Goal: Task Accomplishment & Management: Use online tool/utility

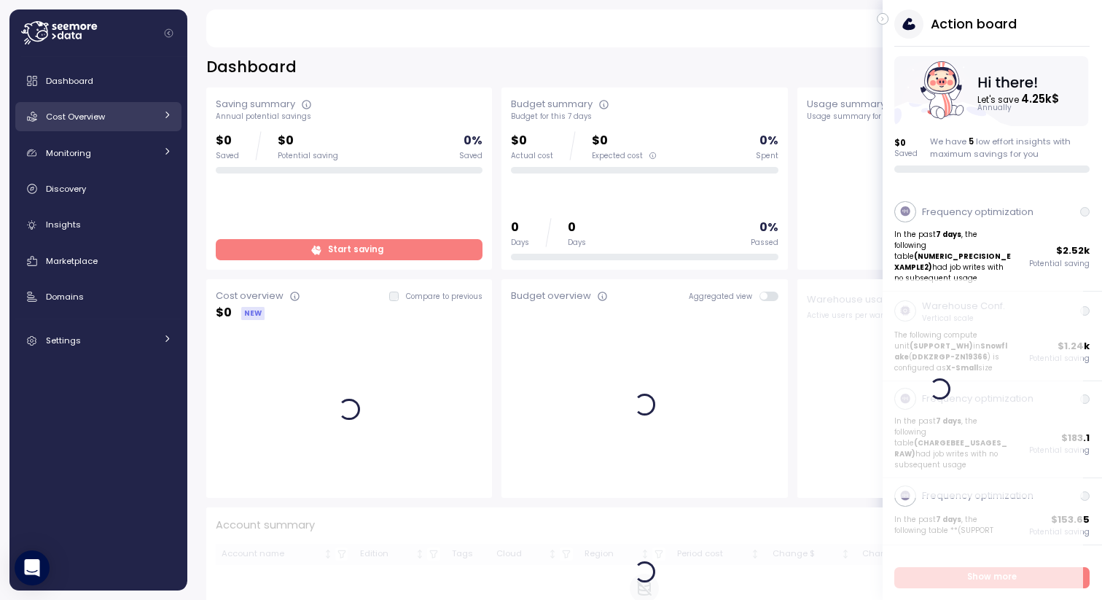
click at [73, 121] on span "Cost Overview" at bounding box center [75, 117] width 59 height 12
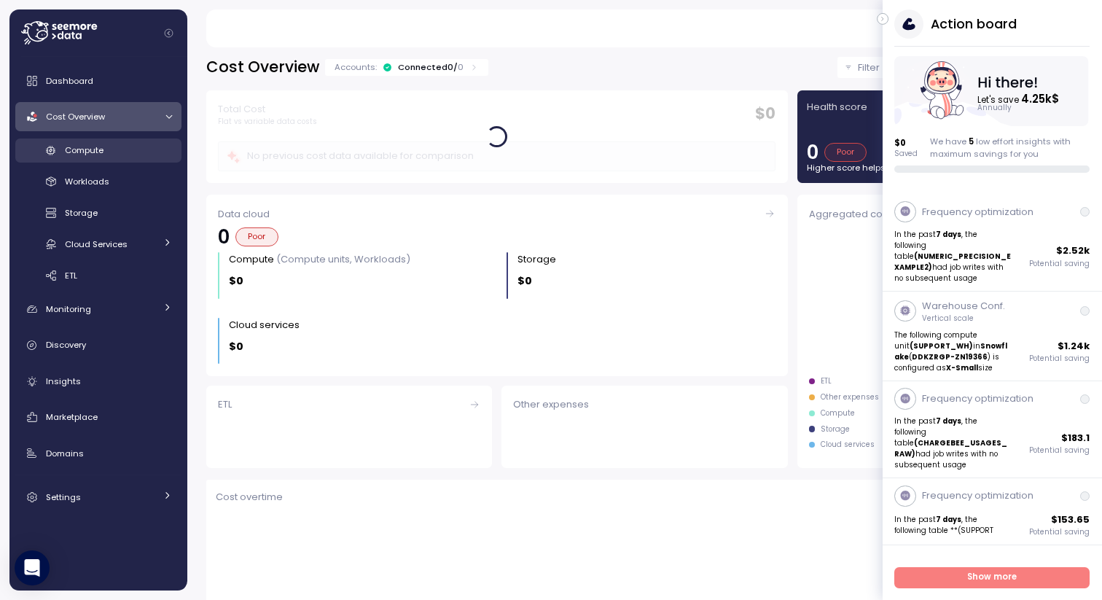
click at [88, 153] on span "Compute" at bounding box center [84, 150] width 39 height 12
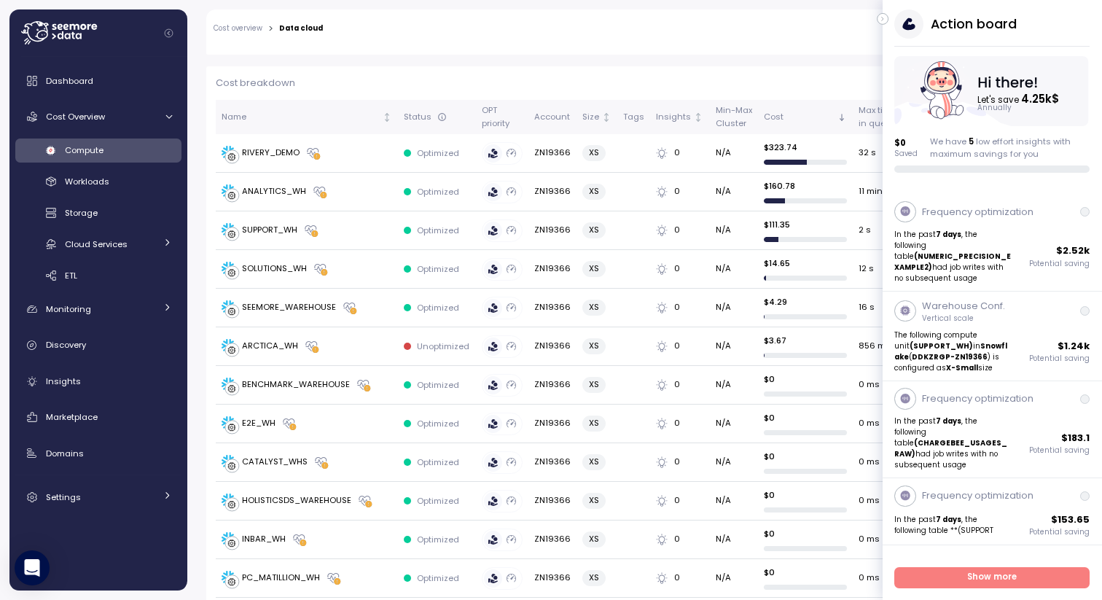
scroll to position [412, 0]
click at [254, 151] on div "RIVERY_DEMO" at bounding box center [271, 151] width 58 height 13
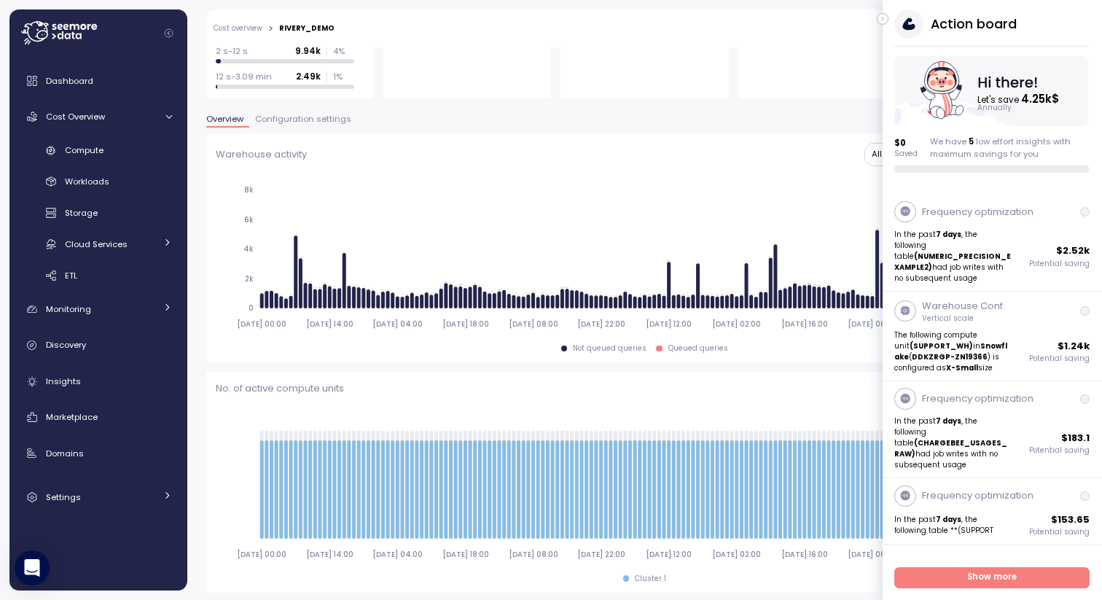
scroll to position [294, 0]
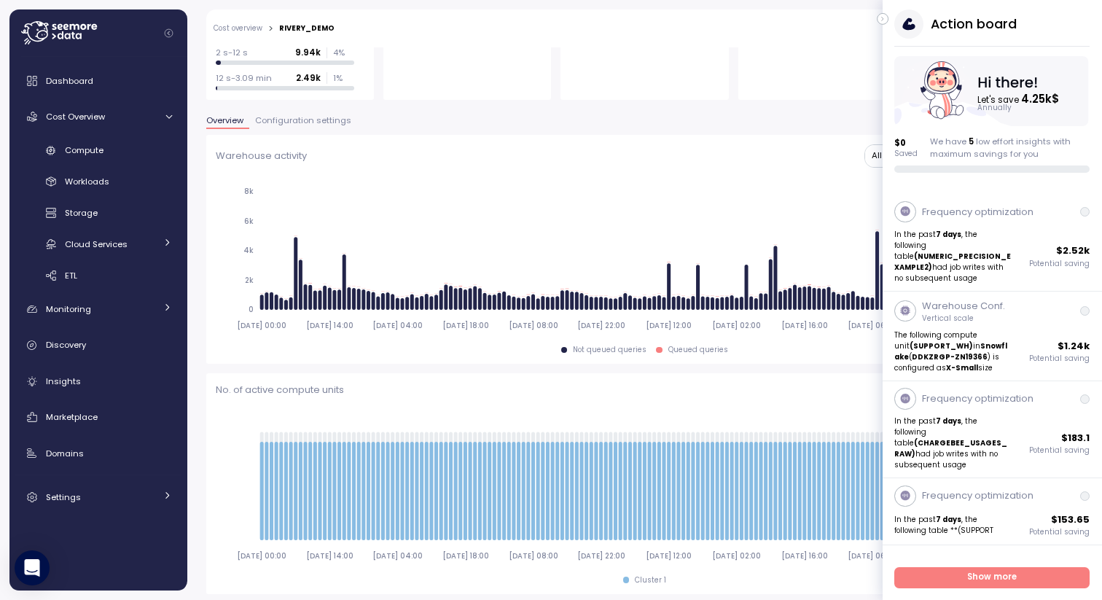
click at [290, 123] on span "Configuration settings" at bounding box center [303, 121] width 96 height 8
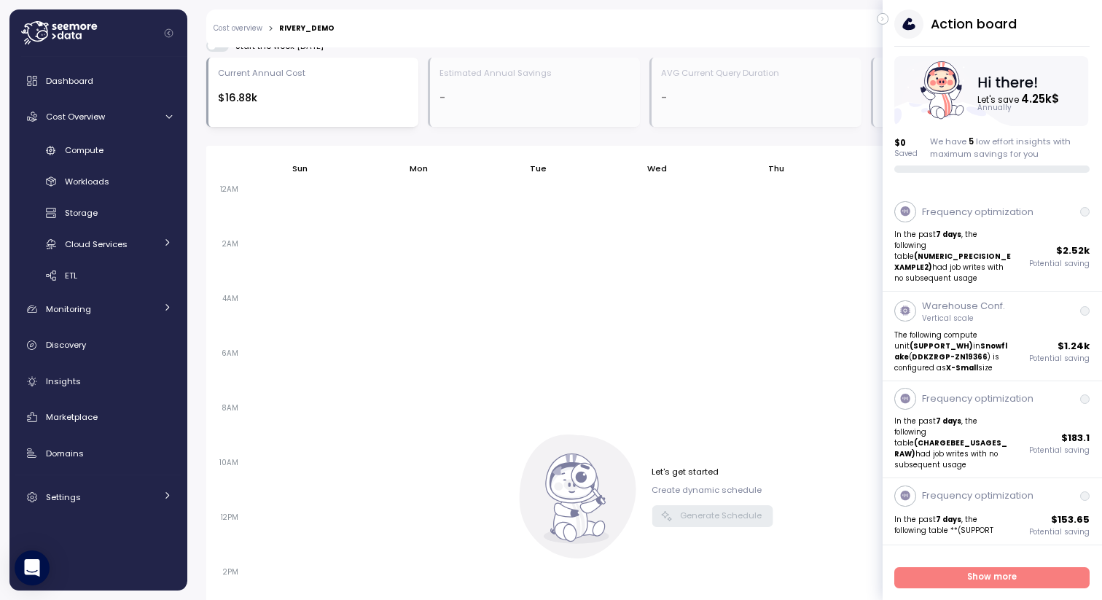
scroll to position [641, 0]
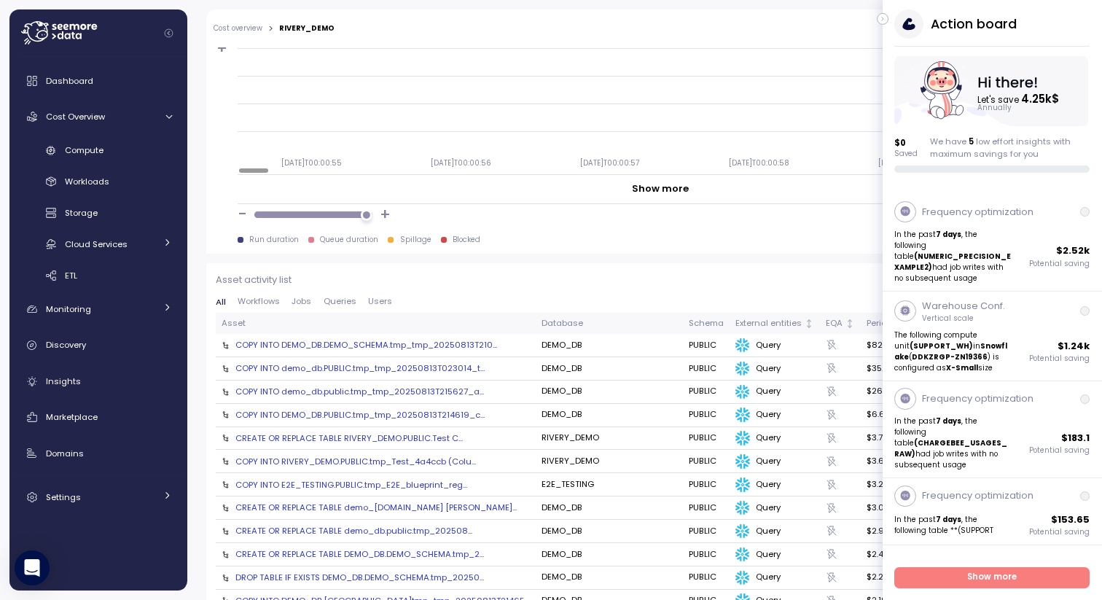
scroll to position [1479, 0]
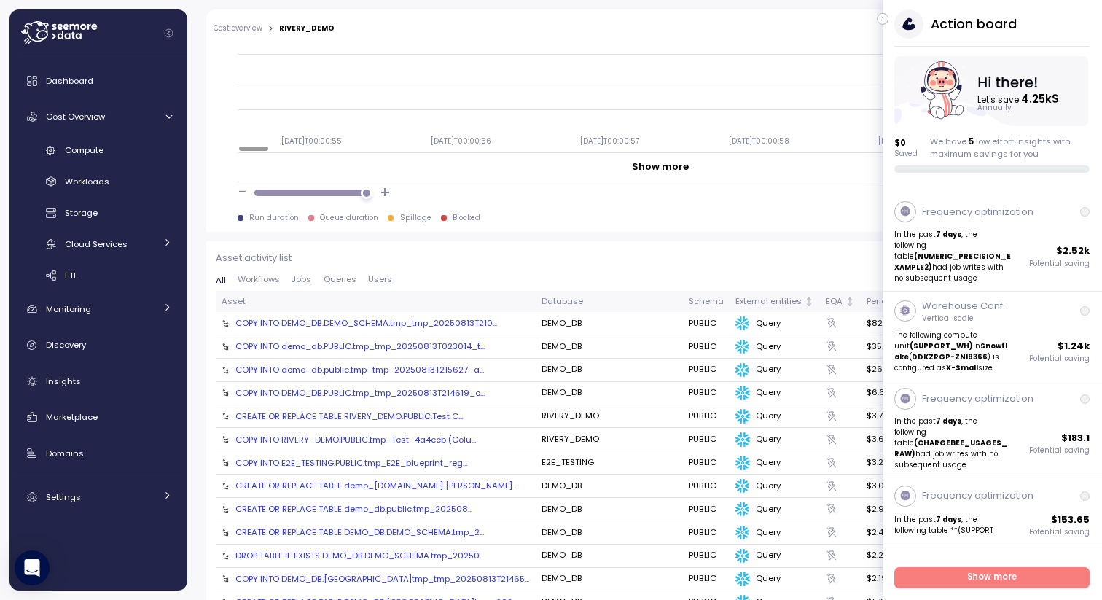
click at [883, 15] on icon "button" at bounding box center [882, 18] width 7 height 17
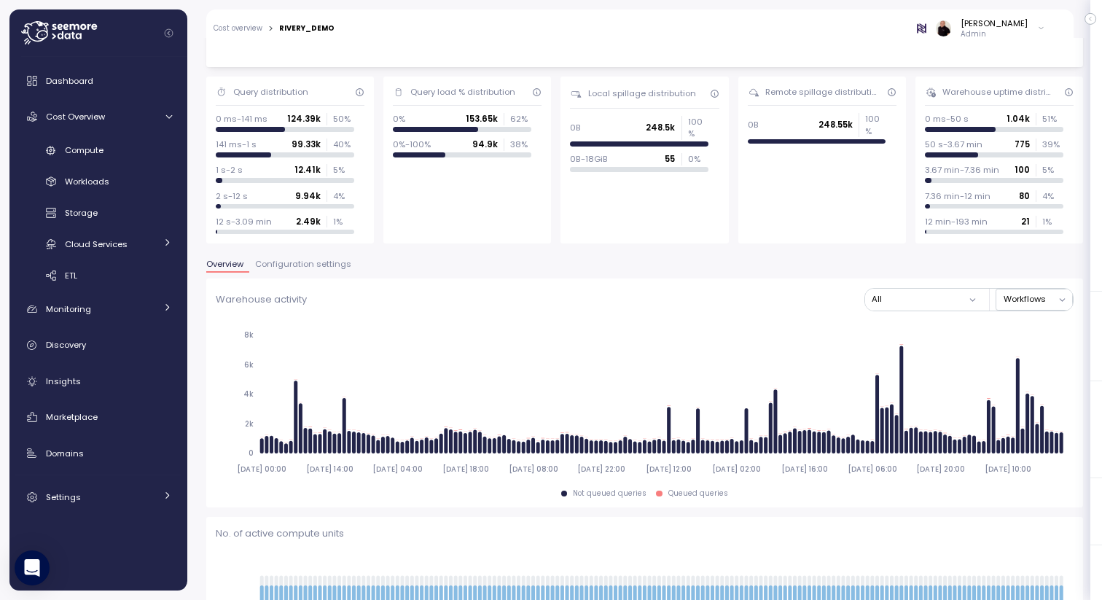
scroll to position [145, 0]
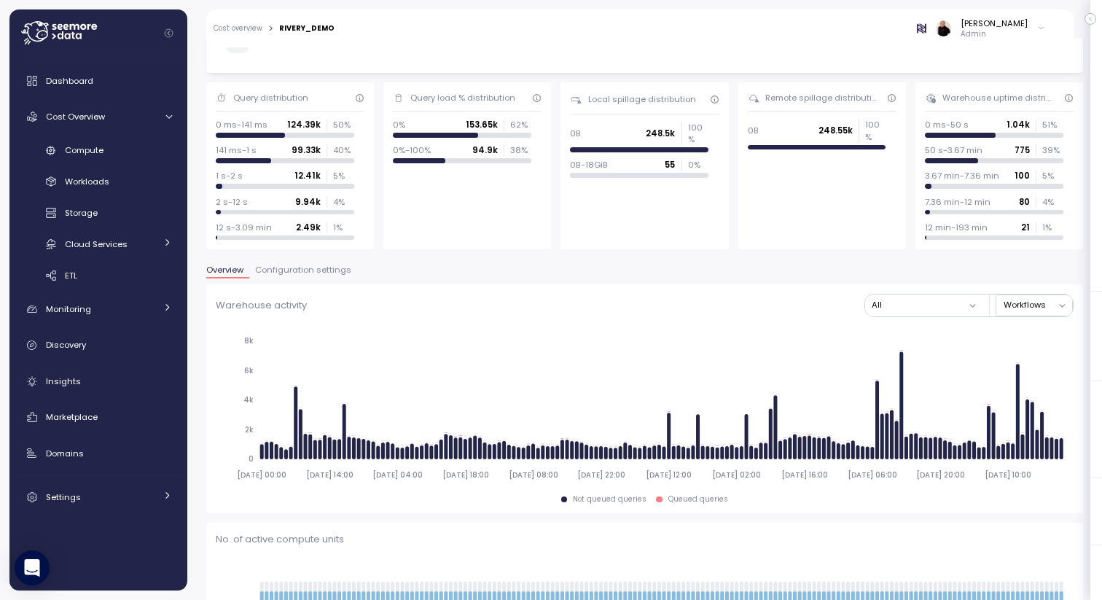
click at [235, 27] on link "Cost overview" at bounding box center [237, 28] width 49 height 7
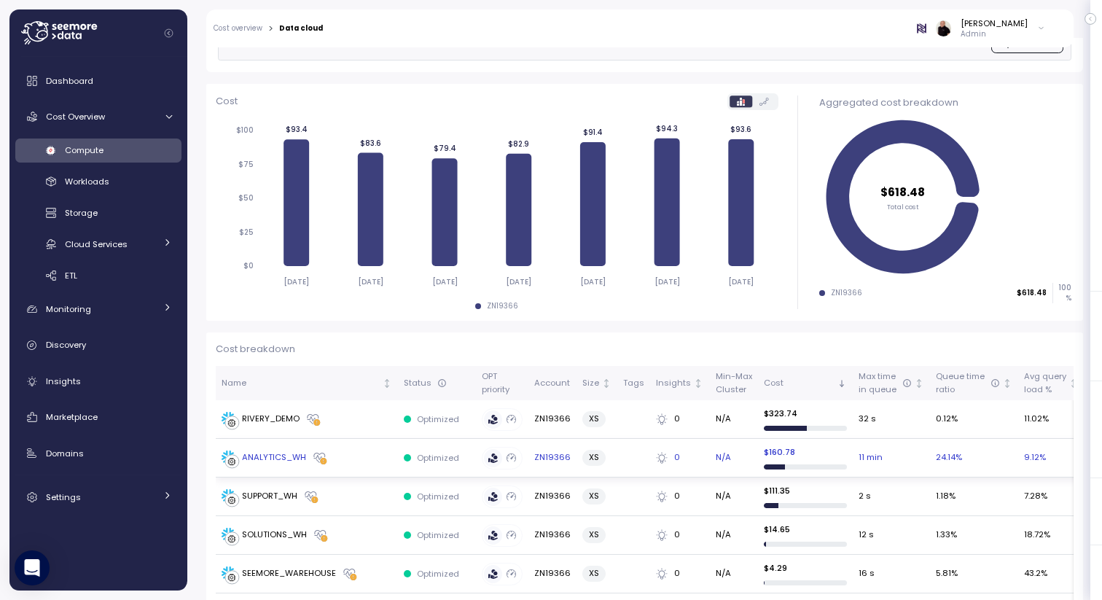
click at [283, 455] on div "ANALYTICS_WH" at bounding box center [274, 457] width 64 height 13
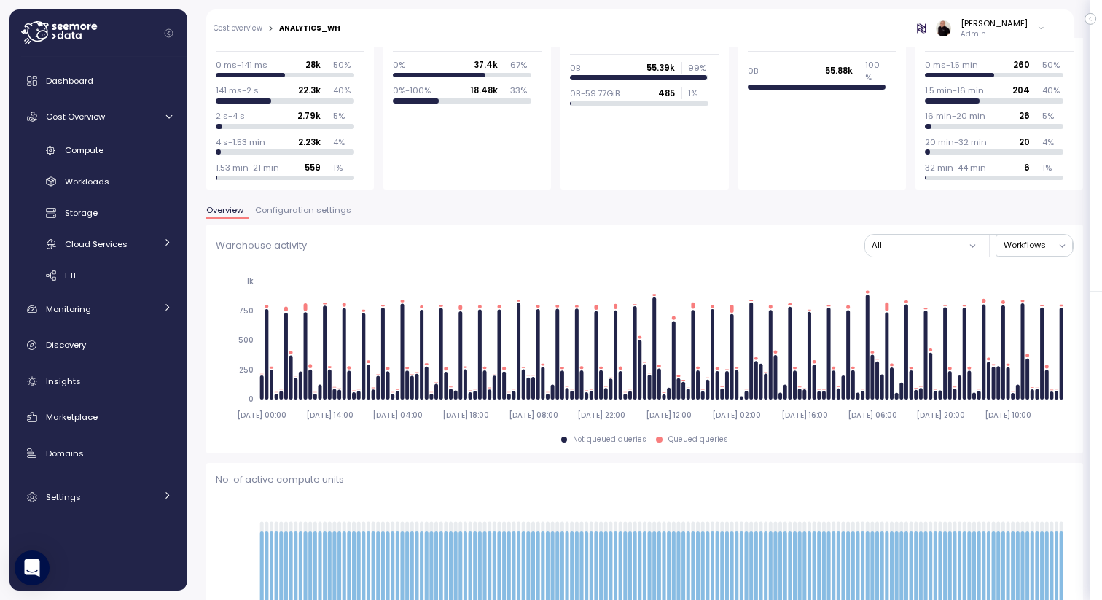
scroll to position [290, 0]
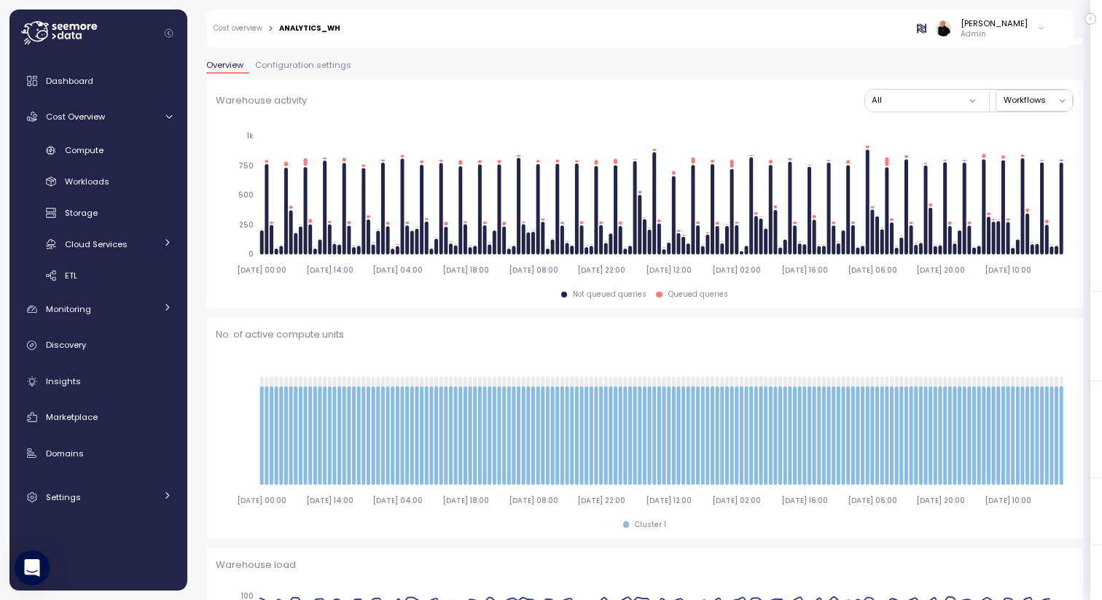
click at [308, 61] on span "Configuration settings" at bounding box center [303, 65] width 96 height 8
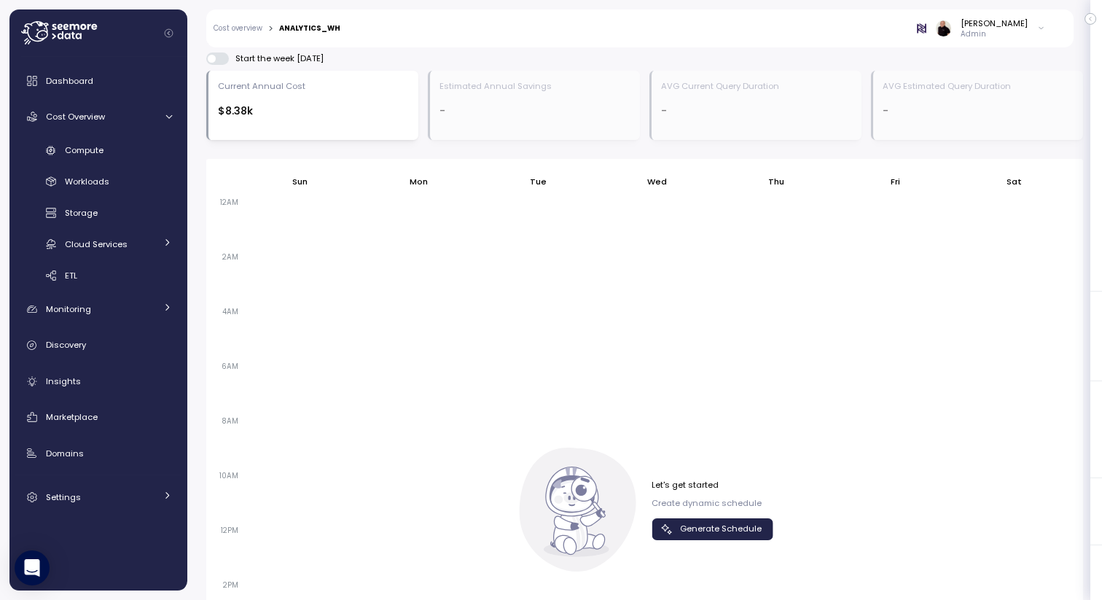
scroll to position [610, 0]
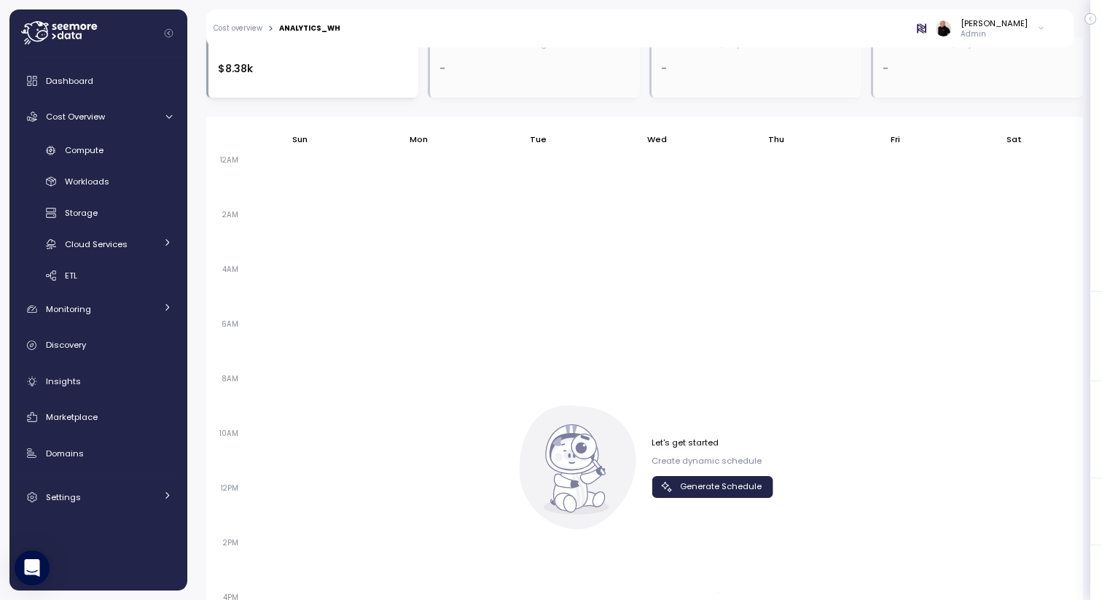
click at [703, 494] on span "Generate Schedule" at bounding box center [721, 487] width 82 height 20
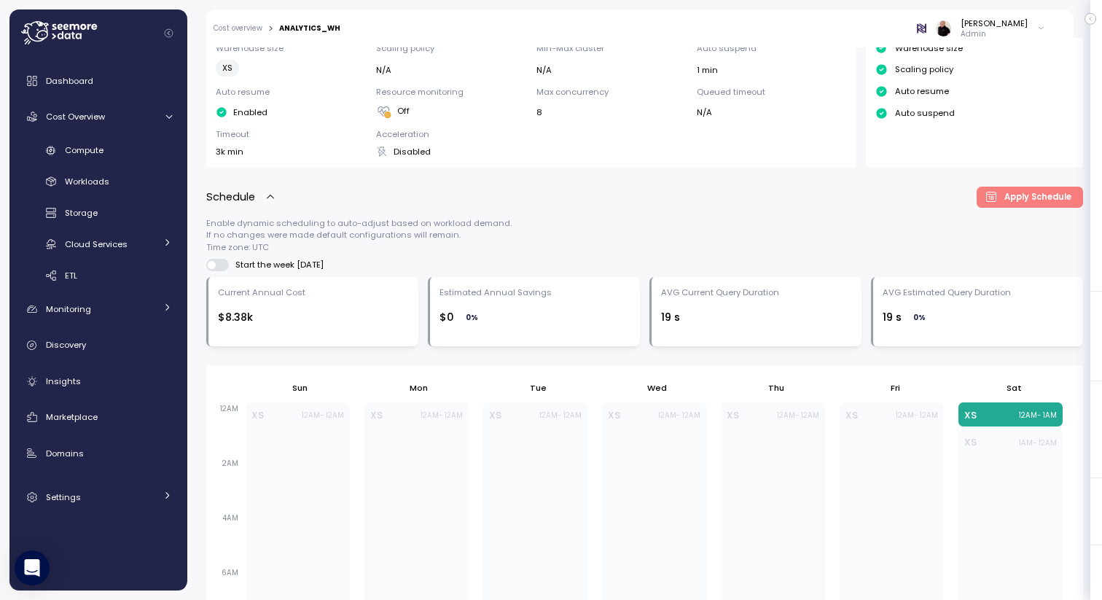
scroll to position [358, 0]
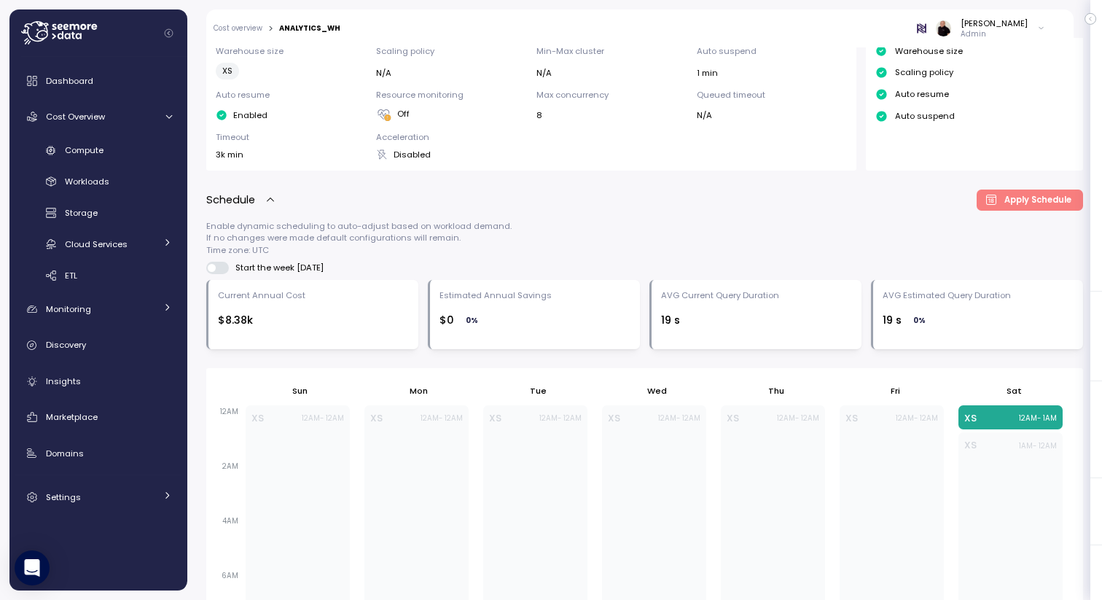
click at [247, 27] on link "Cost overview" at bounding box center [237, 28] width 49 height 7
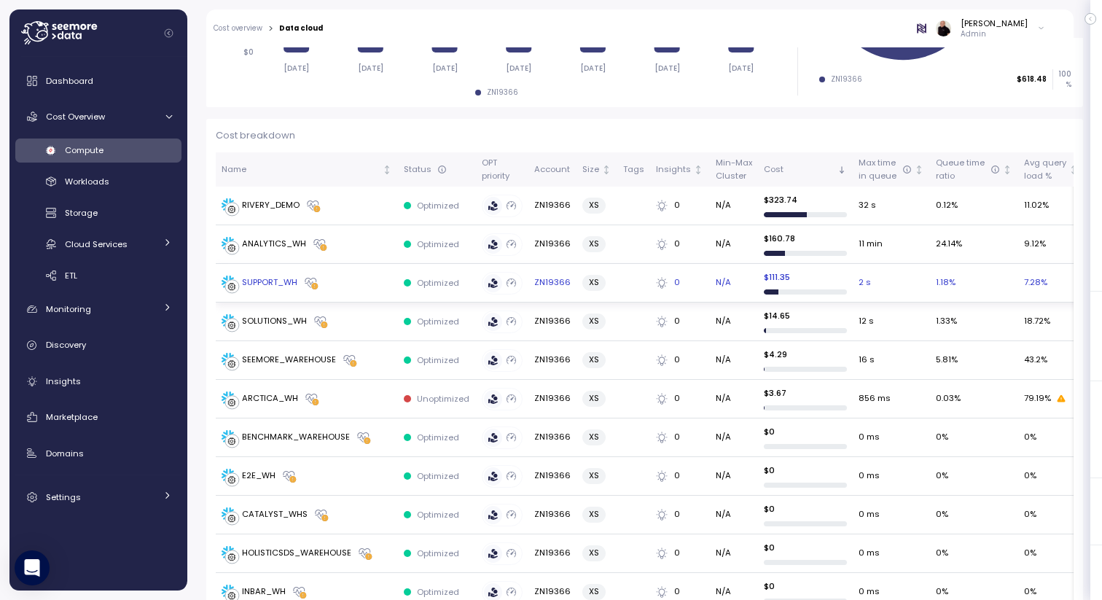
click at [268, 283] on div "SUPPORT_WH" at bounding box center [269, 282] width 55 height 13
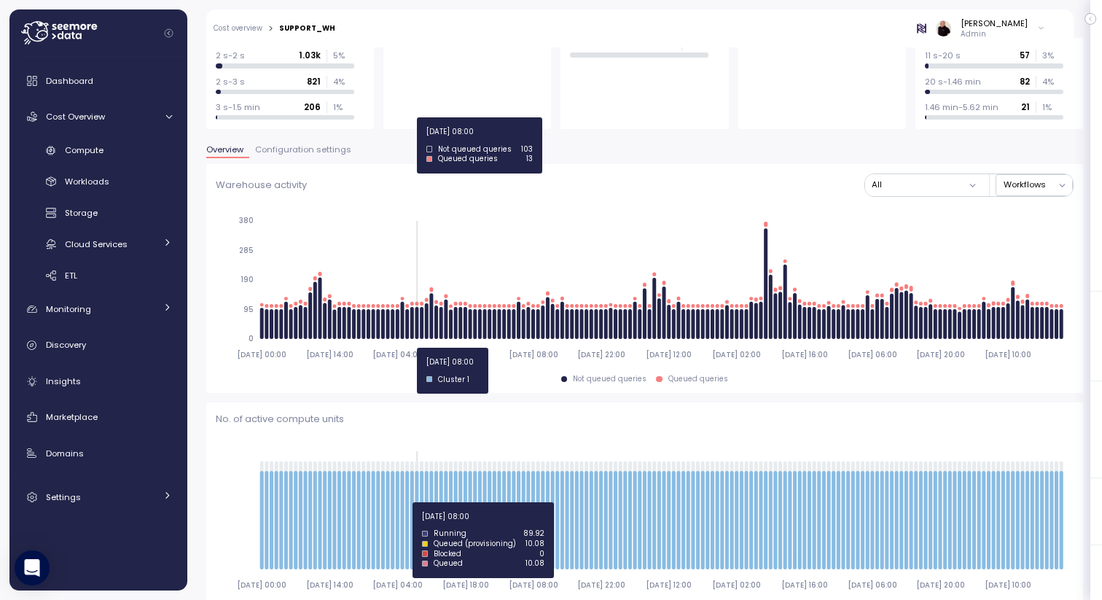
scroll to position [261, 0]
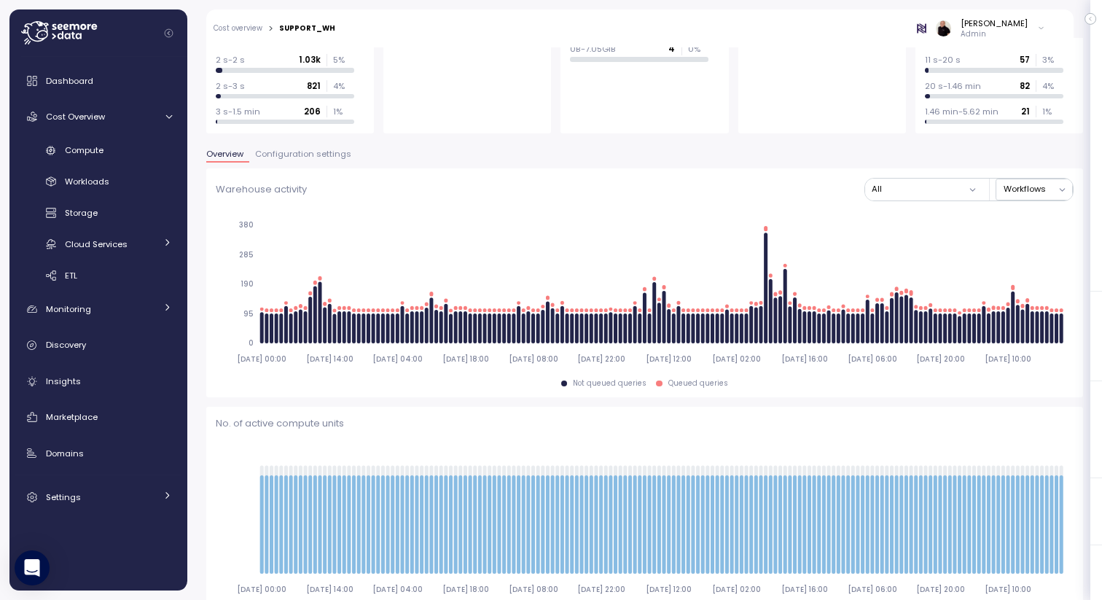
click at [275, 151] on span "Configuration settings" at bounding box center [303, 154] width 96 height 8
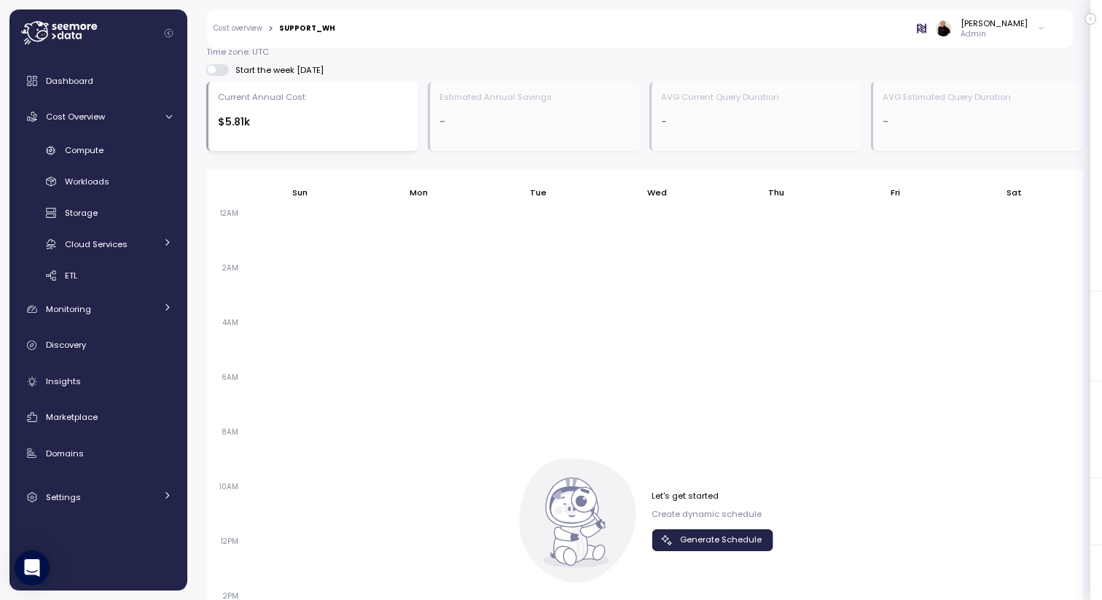
scroll to position [656, 0]
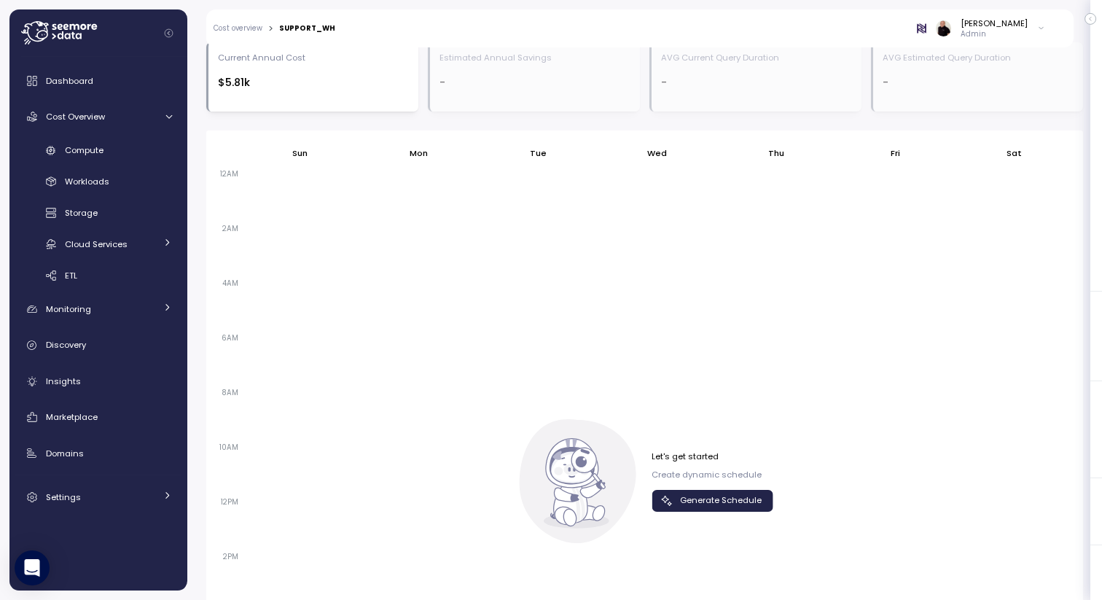
click at [688, 502] on span "Generate Schedule" at bounding box center [721, 500] width 82 height 20
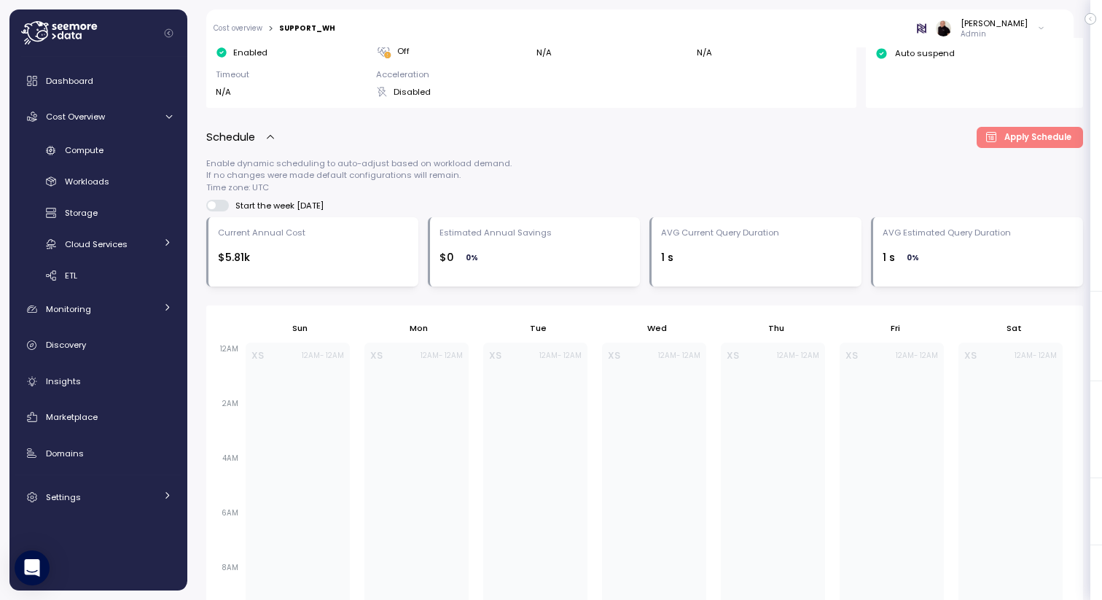
scroll to position [461, 0]
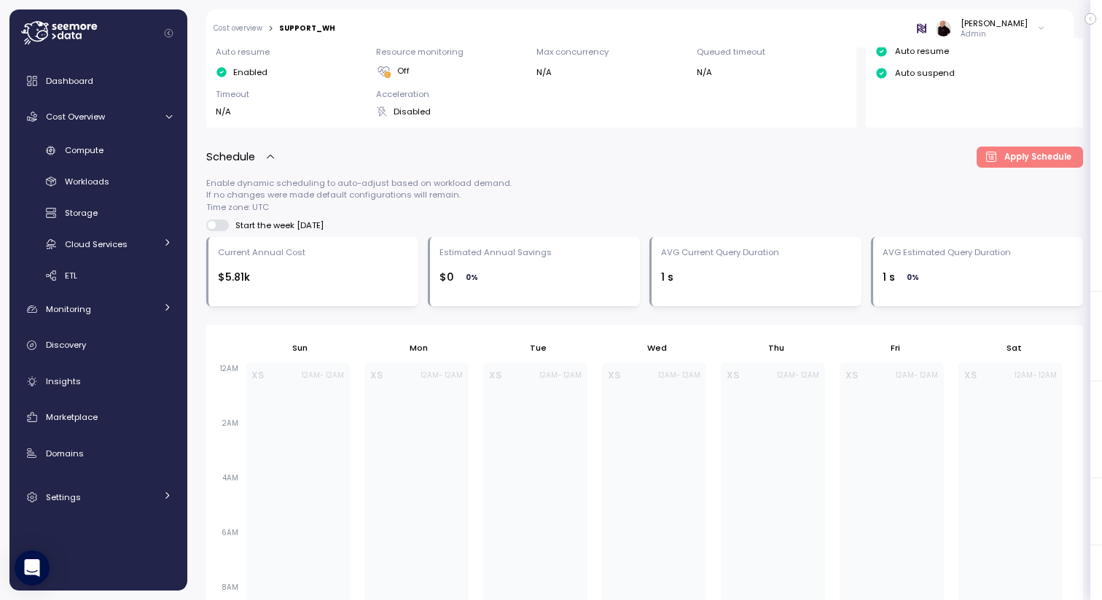
click at [243, 26] on link "Cost overview" at bounding box center [237, 28] width 49 height 7
